Goal: Task Accomplishment & Management: Complete application form

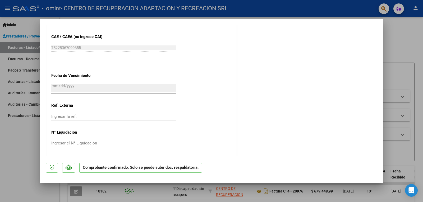
scroll to position [272, 0]
click at [0, 145] on div at bounding box center [211, 101] width 423 height 202
type input "$ 0,00"
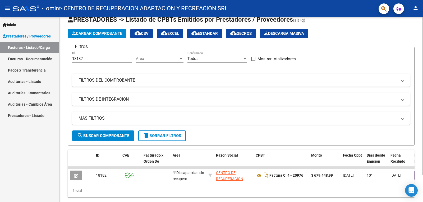
scroll to position [0, 0]
